Goal: Navigation & Orientation: Find specific page/section

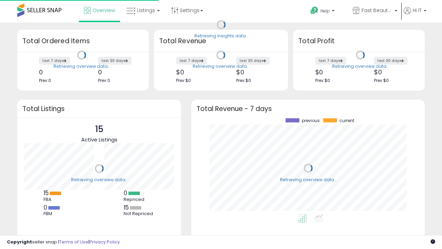
scroll to position [96, 220]
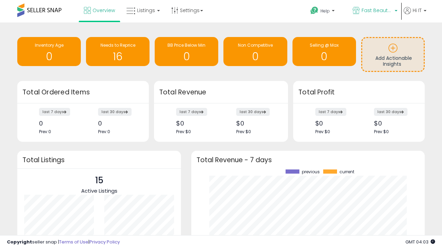
click at [374, 11] on span "Fast Beauty ([GEOGRAPHIC_DATA])" at bounding box center [376, 10] width 31 height 7
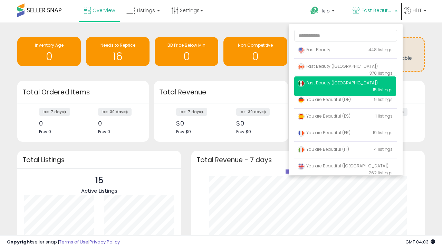
click at [345, 51] on p "Fast Beauty 448 listings" at bounding box center [345, 50] width 102 height 14
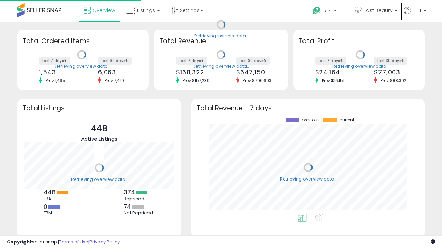
scroll to position [96, 220]
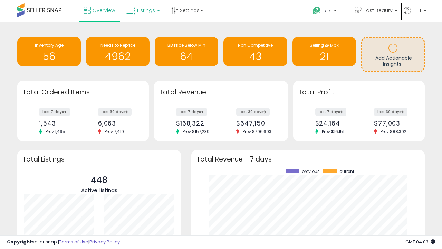
click at [142, 10] on span "Listings" at bounding box center [146, 10] width 18 height 7
